Goal: Information Seeking & Learning: Learn about a topic

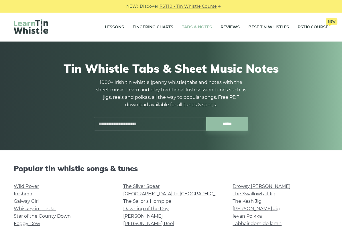
scroll to position [113, 0]
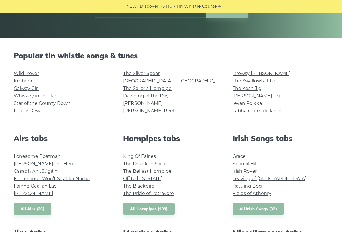
click at [32, 71] on link "Wild Rover" at bounding box center [26, 73] width 25 height 5
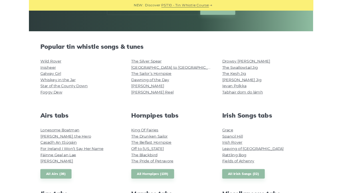
scroll to position [129, 0]
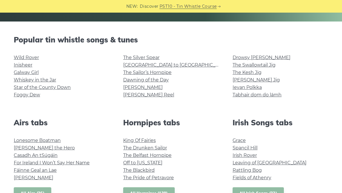
click at [249, 154] on link "Irish Rover" at bounding box center [244, 154] width 24 height 5
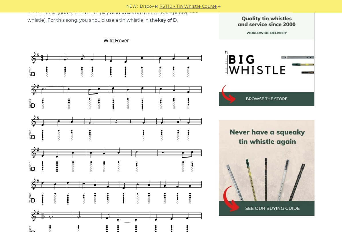
scroll to position [153, 0]
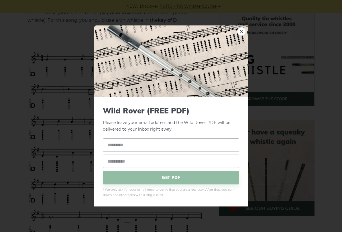
click at [241, 33] on link "×" at bounding box center [241, 31] width 9 height 9
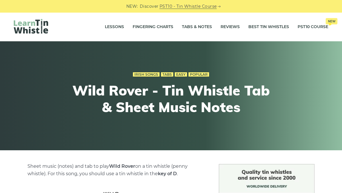
scroll to position [0, 0]
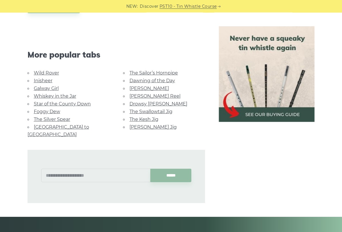
scroll to position [340, 0]
click at [54, 90] on link "Galway Girl" at bounding box center [46, 88] width 25 height 5
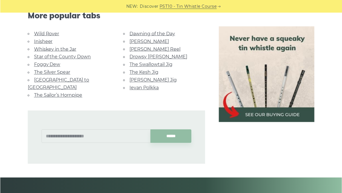
scroll to position [424, 0]
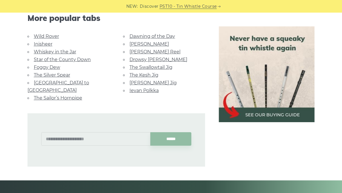
click at [78, 82] on link "[GEOGRAPHIC_DATA] to [GEOGRAPHIC_DATA]" at bounding box center [58, 86] width 62 height 13
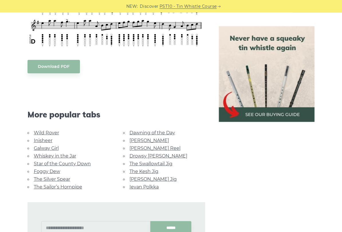
scroll to position [256, 0]
click at [160, 130] on link "Dawning of the Day" at bounding box center [151, 132] width 45 height 5
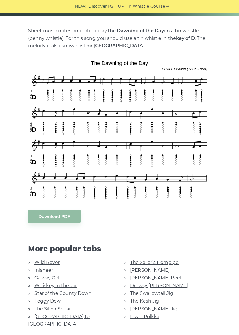
scroll to position [122, 0]
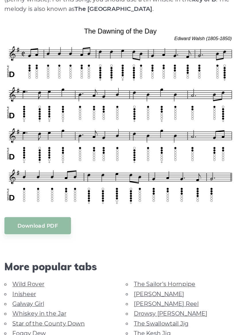
click at [34, 192] on link "Star of the County Down" at bounding box center [62, 285] width 57 height 5
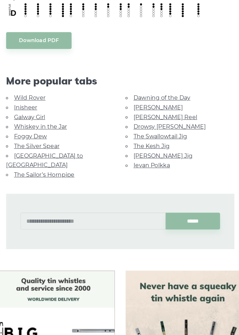
scroll to position [229, 0]
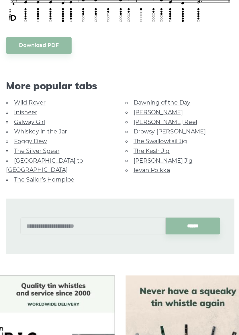
click at [130, 175] on link "The Kesh Jig" at bounding box center [144, 177] width 29 height 5
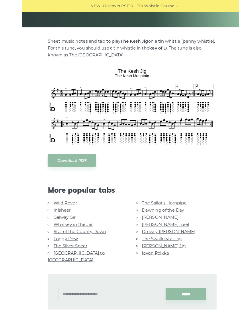
scroll to position [114, 0]
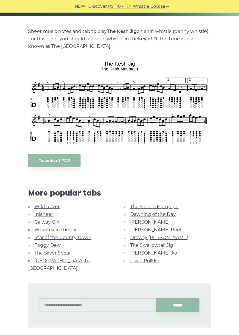
click at [72, 261] on link "[GEOGRAPHIC_DATA] to [GEOGRAPHIC_DATA]" at bounding box center [59, 264] width 62 height 13
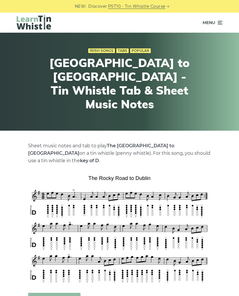
click at [215, 26] on span "Menu" at bounding box center [212, 22] width 20 height 14
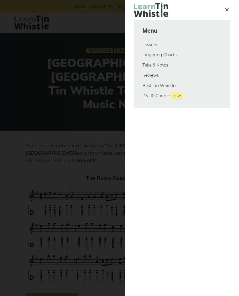
click at [160, 72] on link "Reviews" at bounding box center [181, 75] width 79 height 7
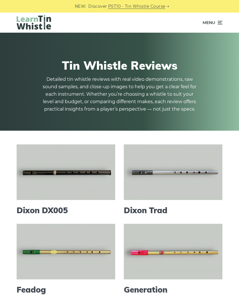
click at [221, 23] on icon at bounding box center [219, 22] width 6 height 7
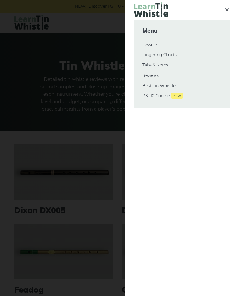
click at [160, 66] on link "Tabs & Notes" at bounding box center [181, 65] width 79 height 7
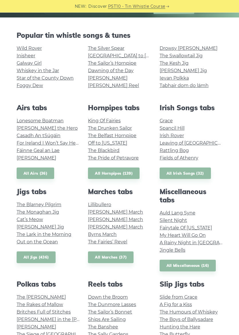
scroll to position [113, 0]
click at [173, 134] on link "Irish Rover" at bounding box center [171, 135] width 24 height 5
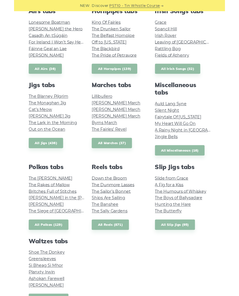
scroll to position [208, 0]
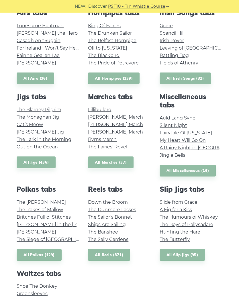
click at [201, 130] on link "Fairytale Of New York" at bounding box center [185, 132] width 52 height 5
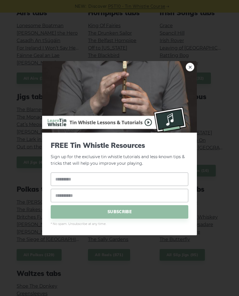
click at [192, 66] on link "×" at bounding box center [189, 66] width 9 height 9
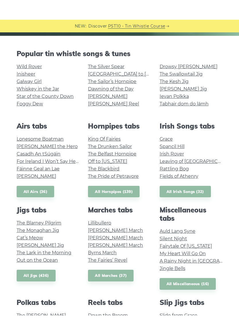
scroll to position [115, 0]
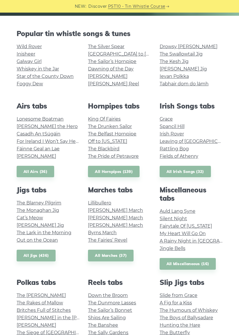
click at [113, 149] on link "The Blackbird" at bounding box center [103, 148] width 31 height 5
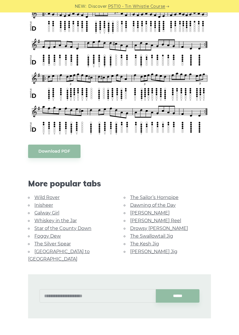
scroll to position [445, 0]
click at [62, 241] on link "The Silver Spear" at bounding box center [52, 243] width 36 height 5
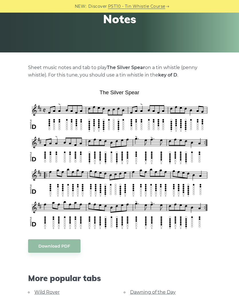
scroll to position [78, 0]
